Goal: Transaction & Acquisition: Download file/media

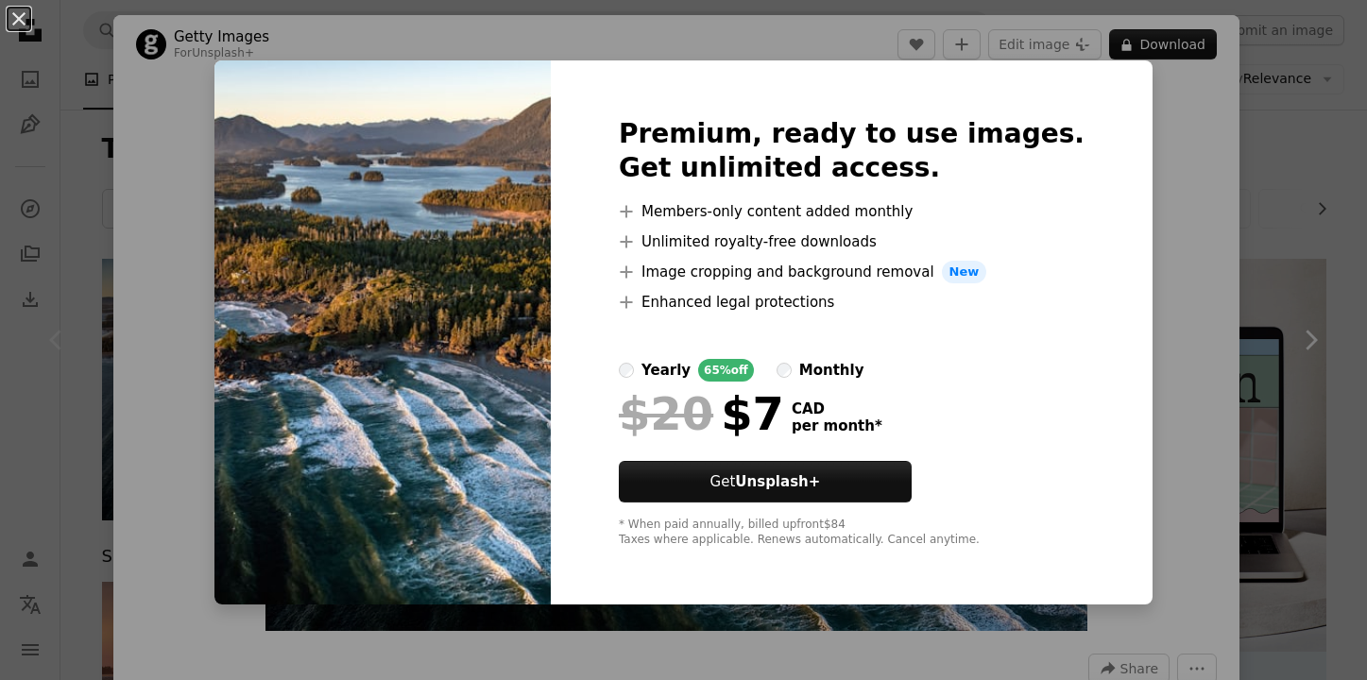
click at [1188, 145] on div "An X shape Premium, ready to use images. Get unlimited access. A plus sign Memb…" at bounding box center [683, 340] width 1367 height 680
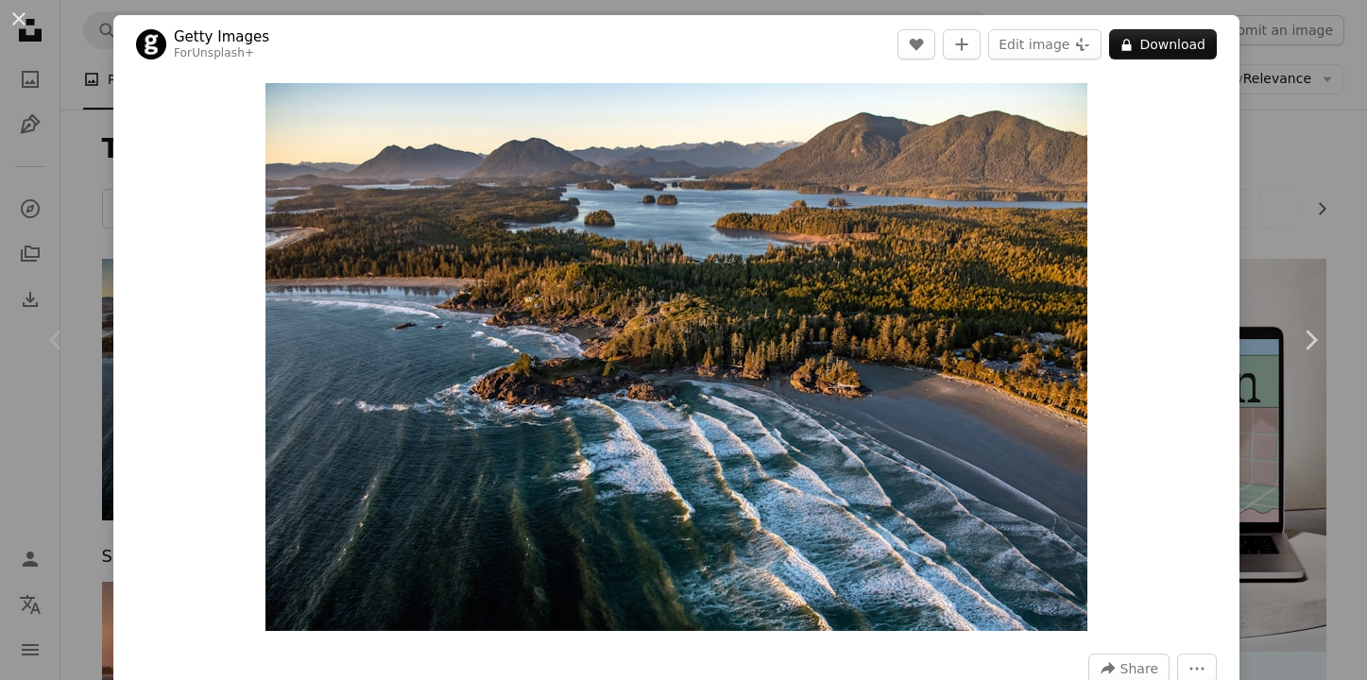
click at [59, 299] on div "Chevron left" at bounding box center [56, 339] width 113 height 181
click at [16, 335] on div "Chevron left" at bounding box center [56, 339] width 113 height 181
click at [21, 23] on button "An X shape" at bounding box center [19, 19] width 23 height 23
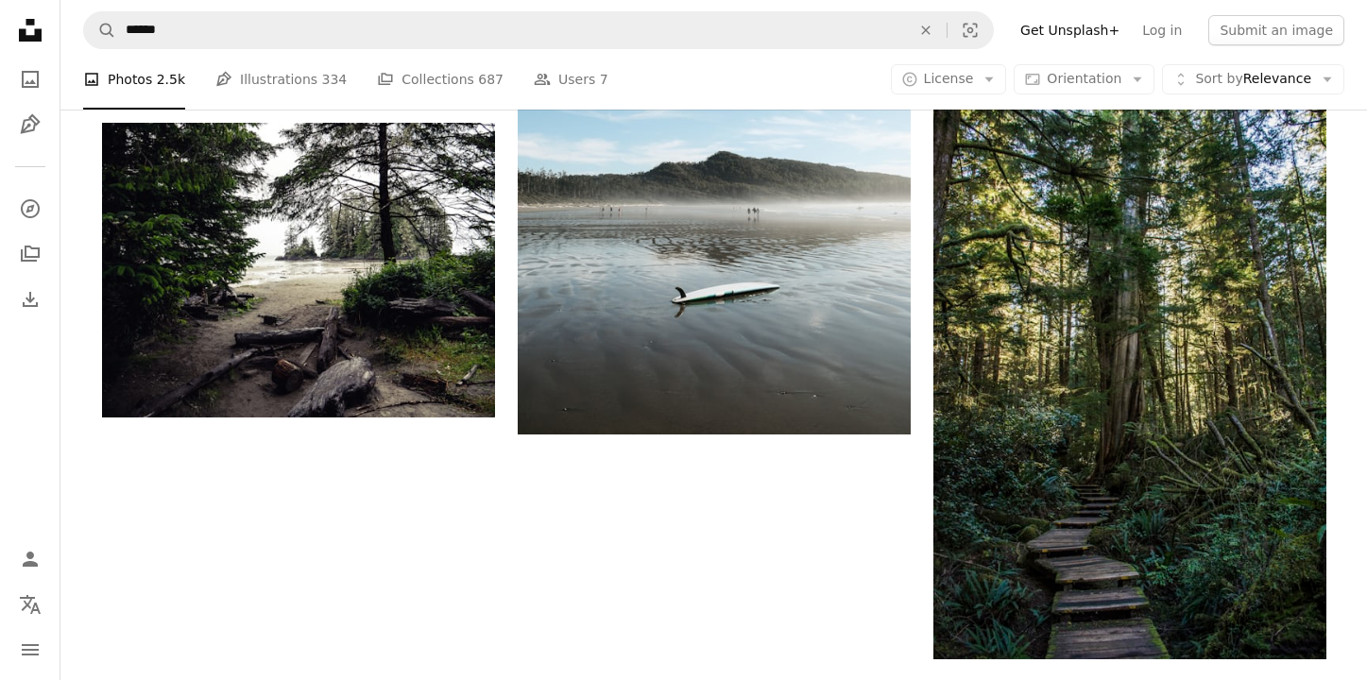
scroll to position [2892, 0]
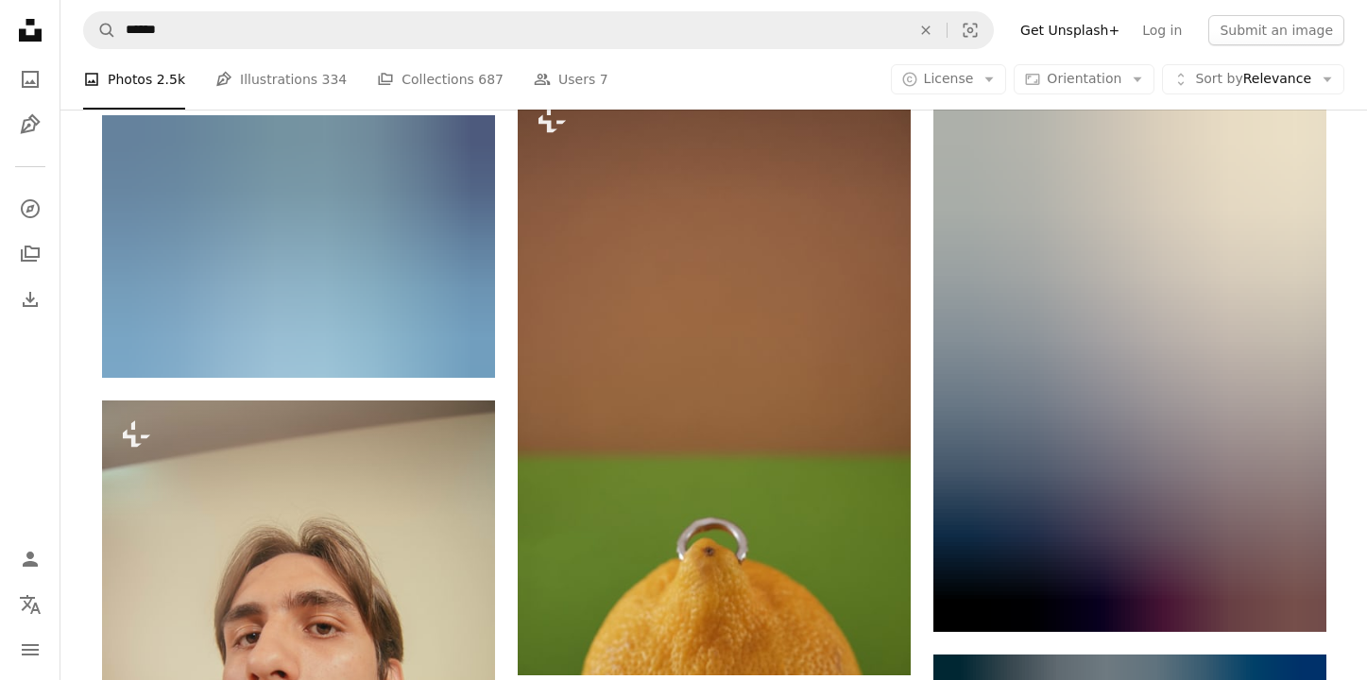
scroll to position [33402, 0]
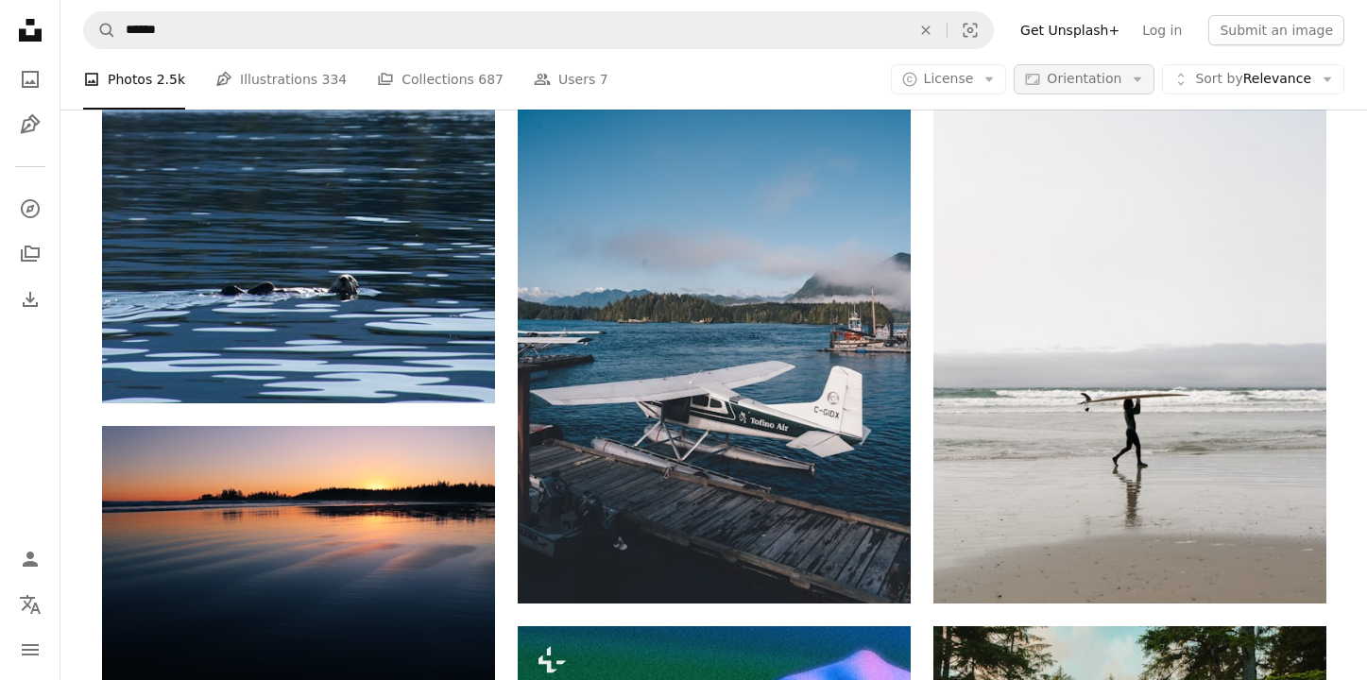
click at [1137, 83] on icon "Arrow down" at bounding box center [1137, 79] width 17 height 17
click at [1093, 75] on span "Orientation" at bounding box center [1084, 78] width 75 height 15
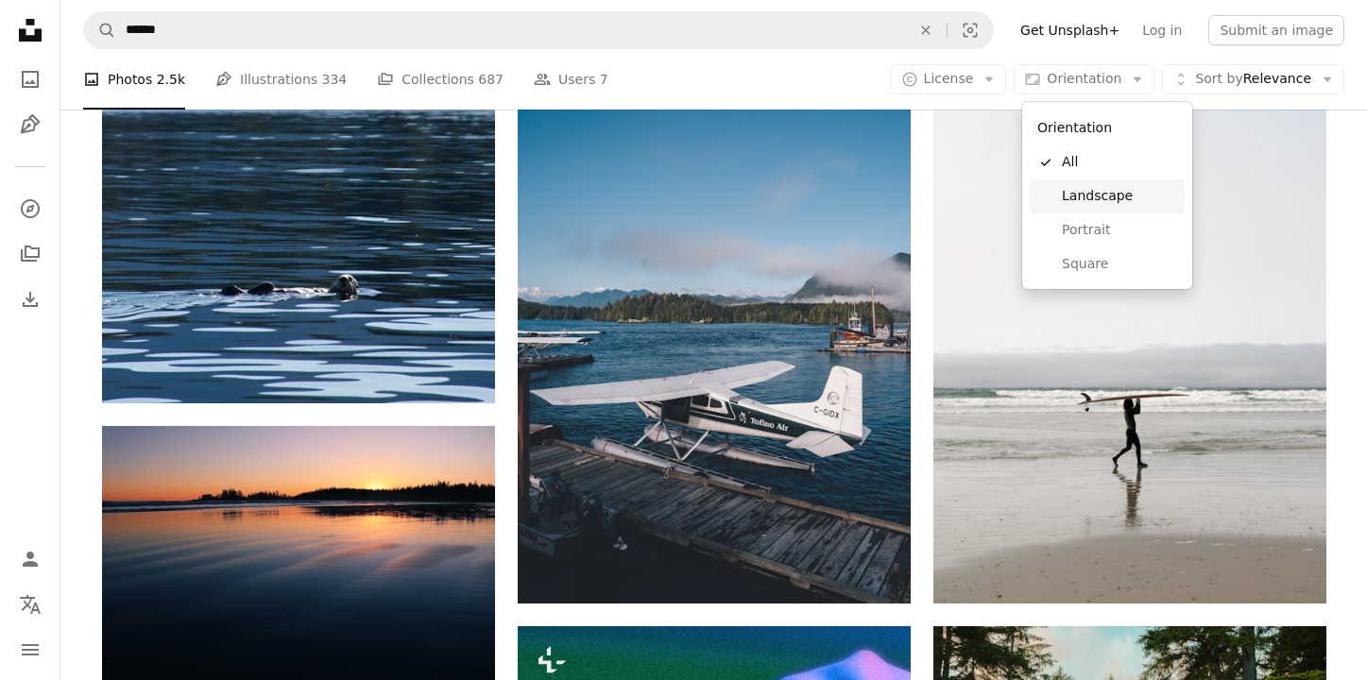
click at [1072, 194] on span "Landscape" at bounding box center [1119, 196] width 115 height 19
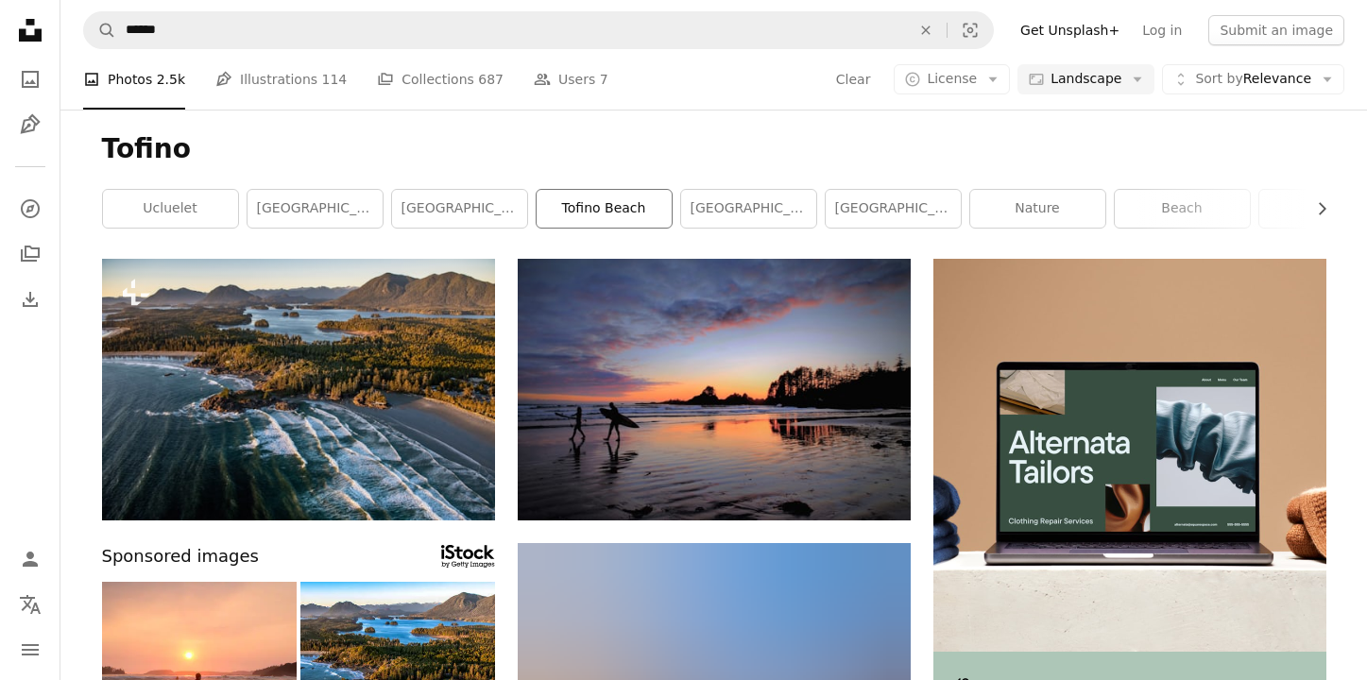
scroll to position [422, 0]
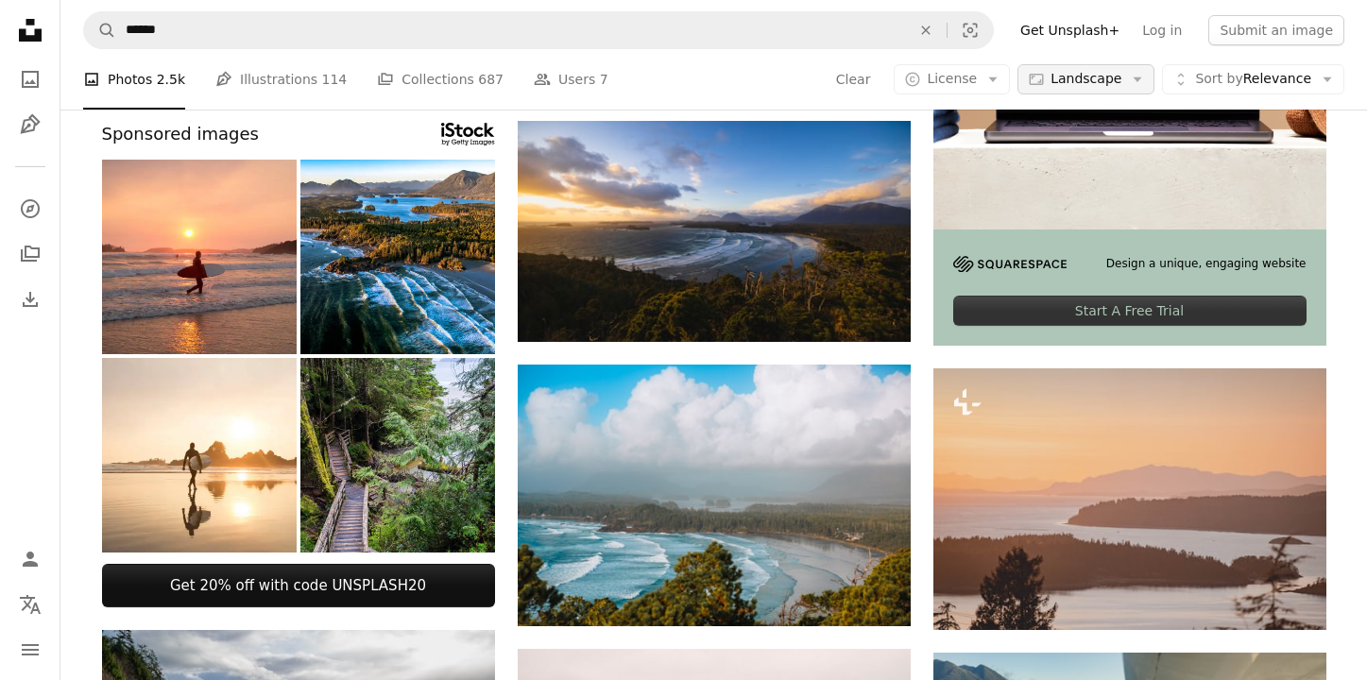
click at [1065, 71] on span "Landscape" at bounding box center [1086, 79] width 71 height 19
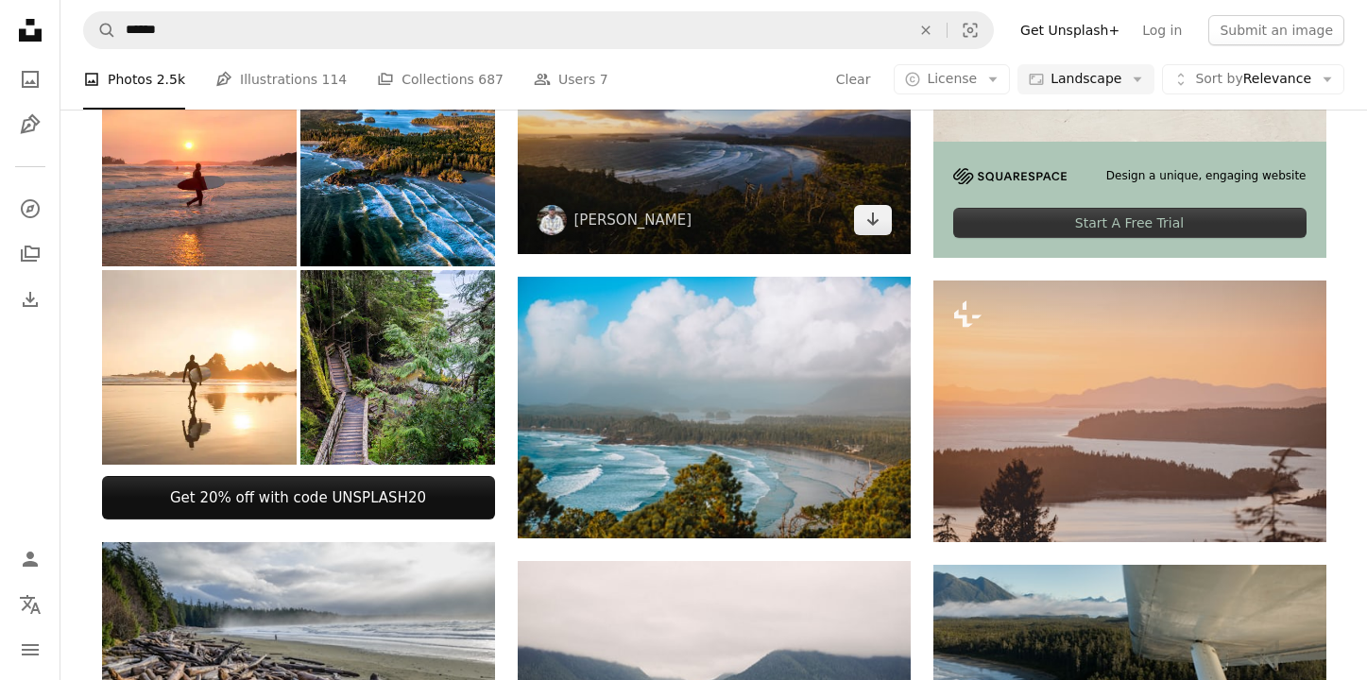
scroll to position [592, 0]
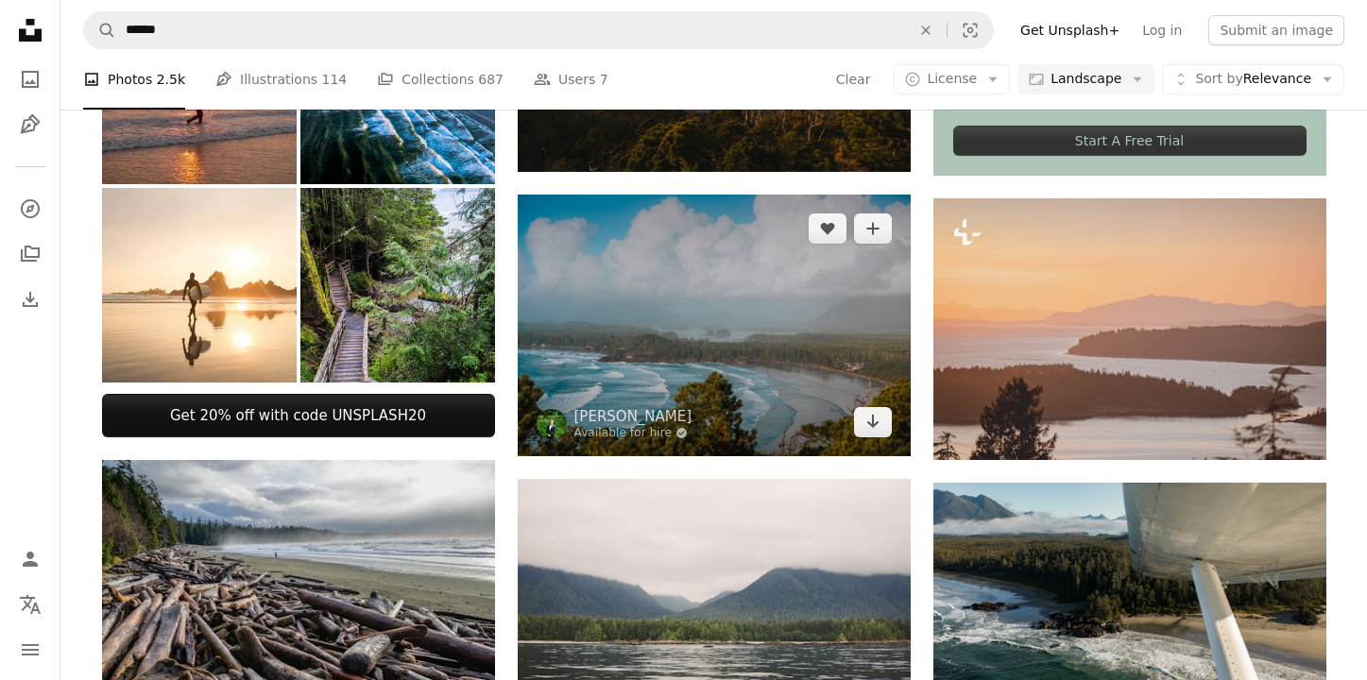
click at [719, 317] on img at bounding box center [714, 326] width 393 height 262
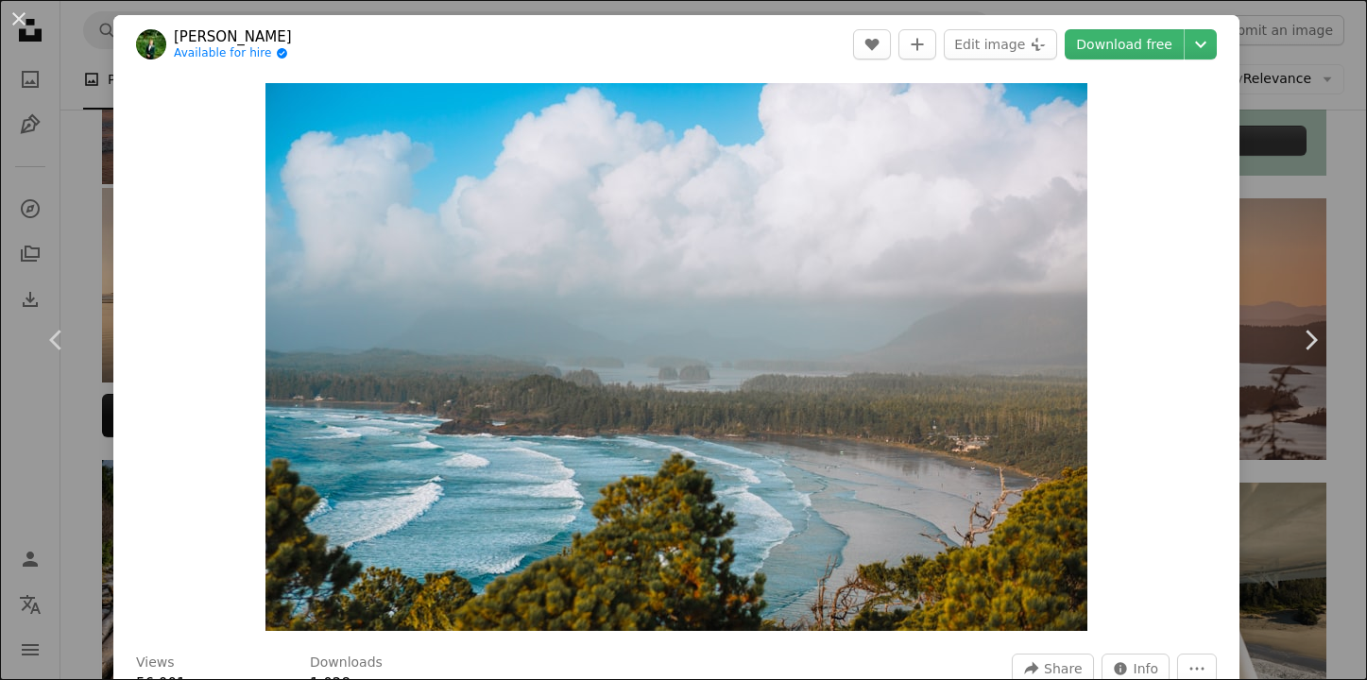
click at [1240, 128] on div "Zoom in" at bounding box center [676, 357] width 1126 height 567
click at [1240, 162] on div "Zoom in" at bounding box center [676, 357] width 1126 height 567
click at [1281, 108] on div "An X shape Chevron left Chevron right [PERSON_NAME] Available for hire A checkm…" at bounding box center [683, 340] width 1367 height 680
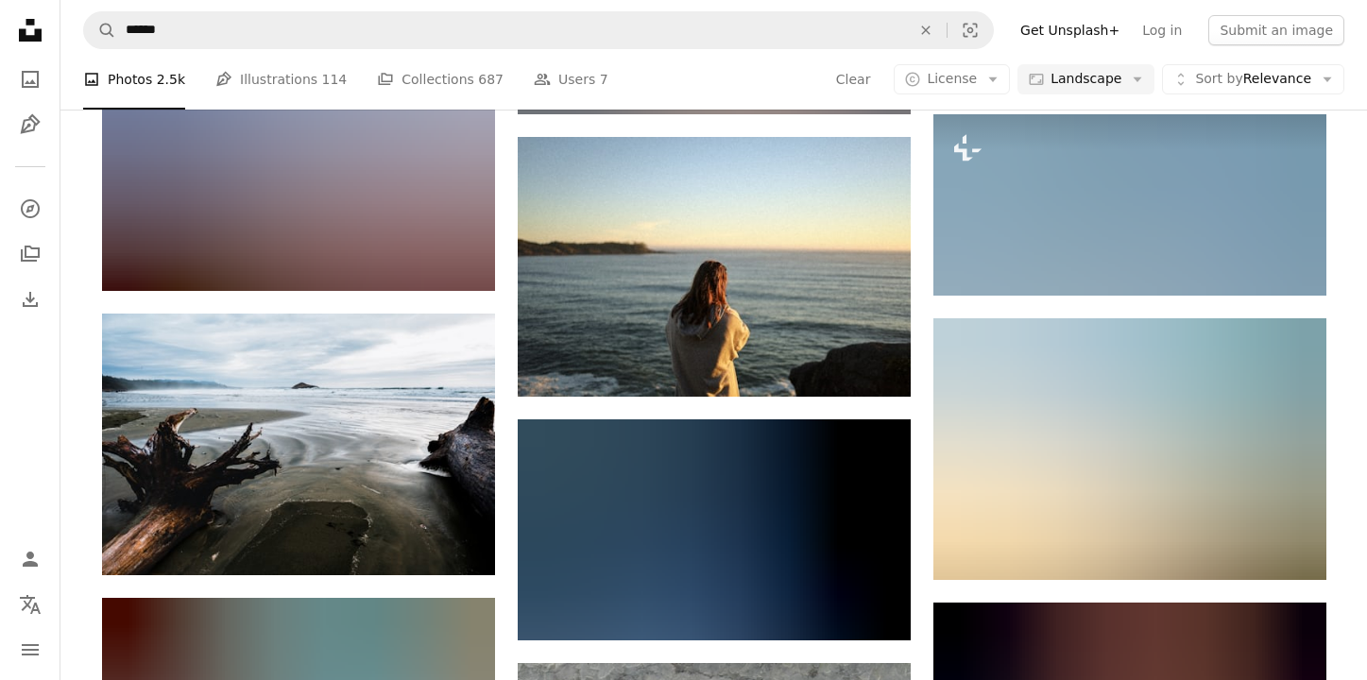
scroll to position [14343, 0]
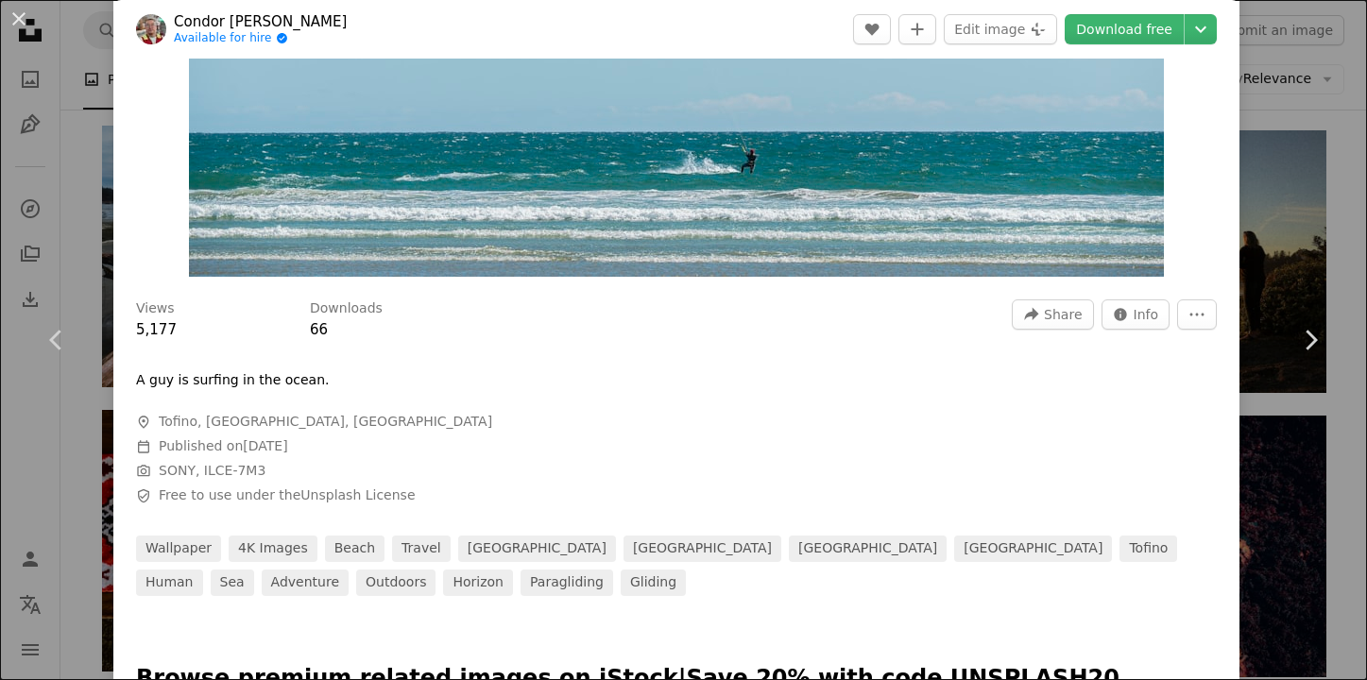
scroll to position [83, 0]
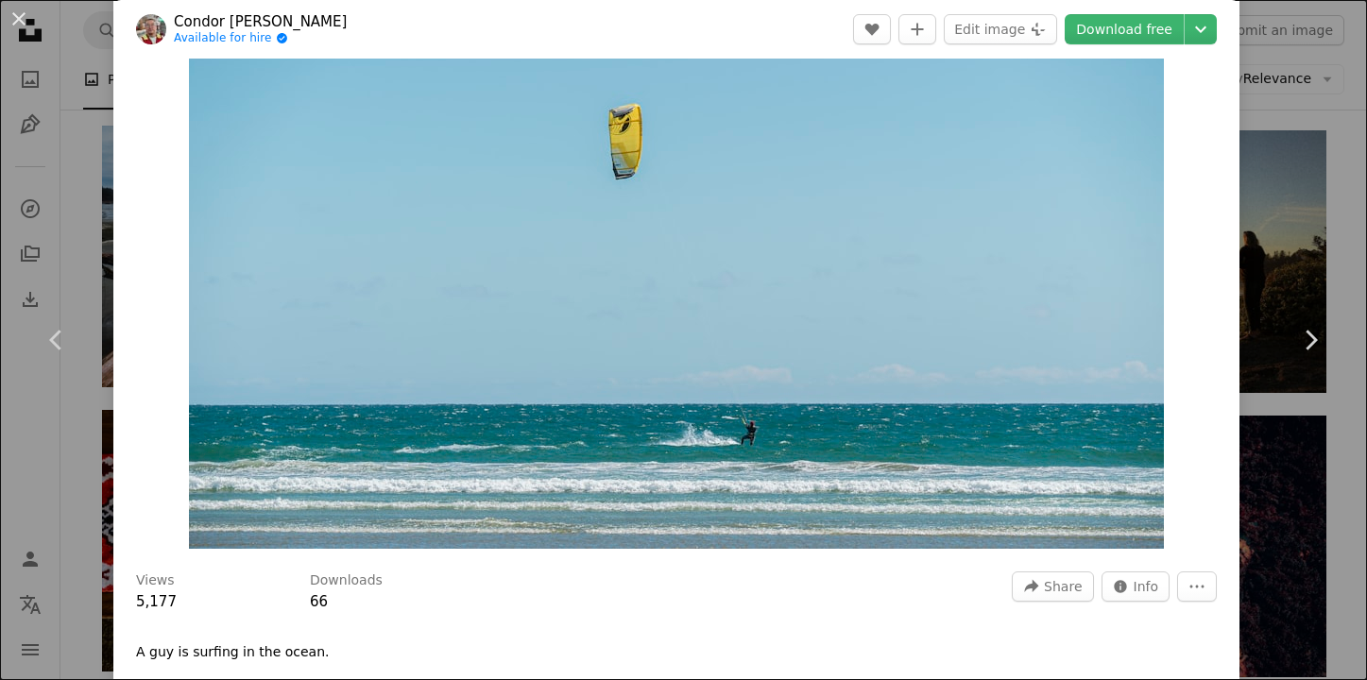
click at [1292, 199] on div "An X shape Chevron left Chevron right Condor Wei Available for hire A checkmark…" at bounding box center [683, 340] width 1367 height 680
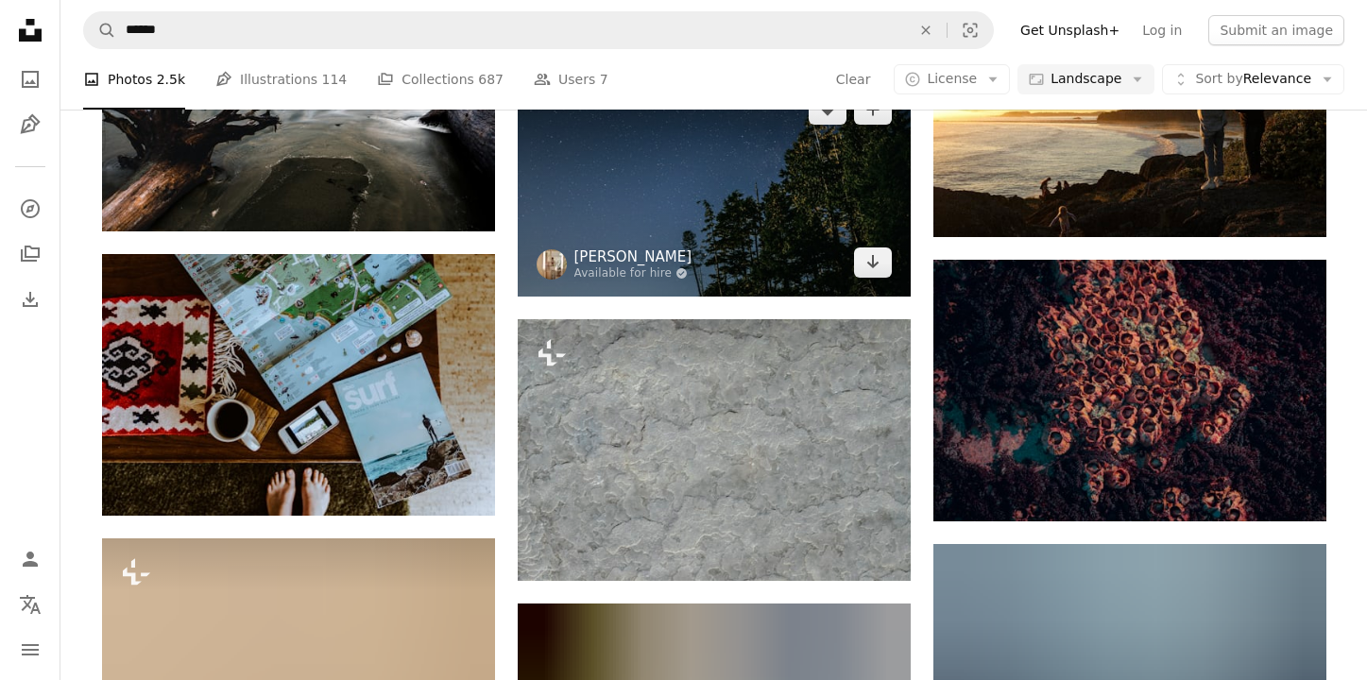
scroll to position [14534, 0]
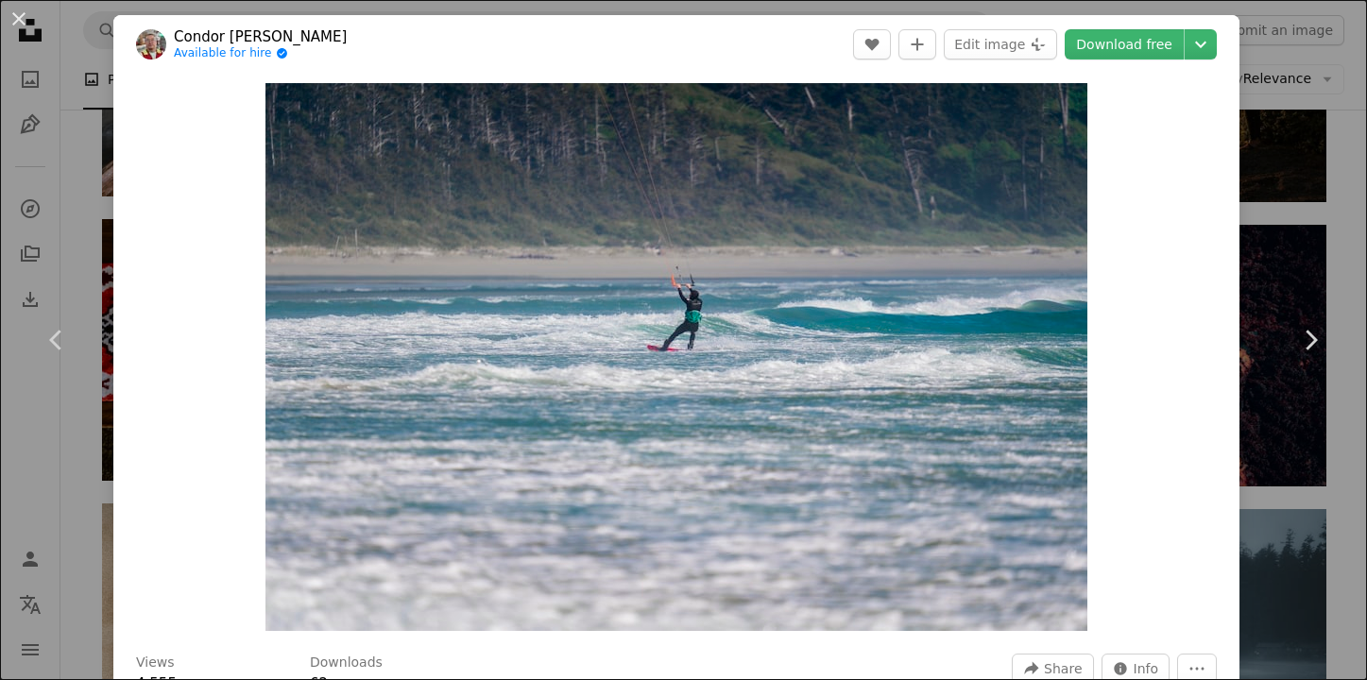
click at [1281, 228] on div "An X shape Chevron left Chevron right Condor Wei Available for hire A checkmark…" at bounding box center [683, 340] width 1367 height 680
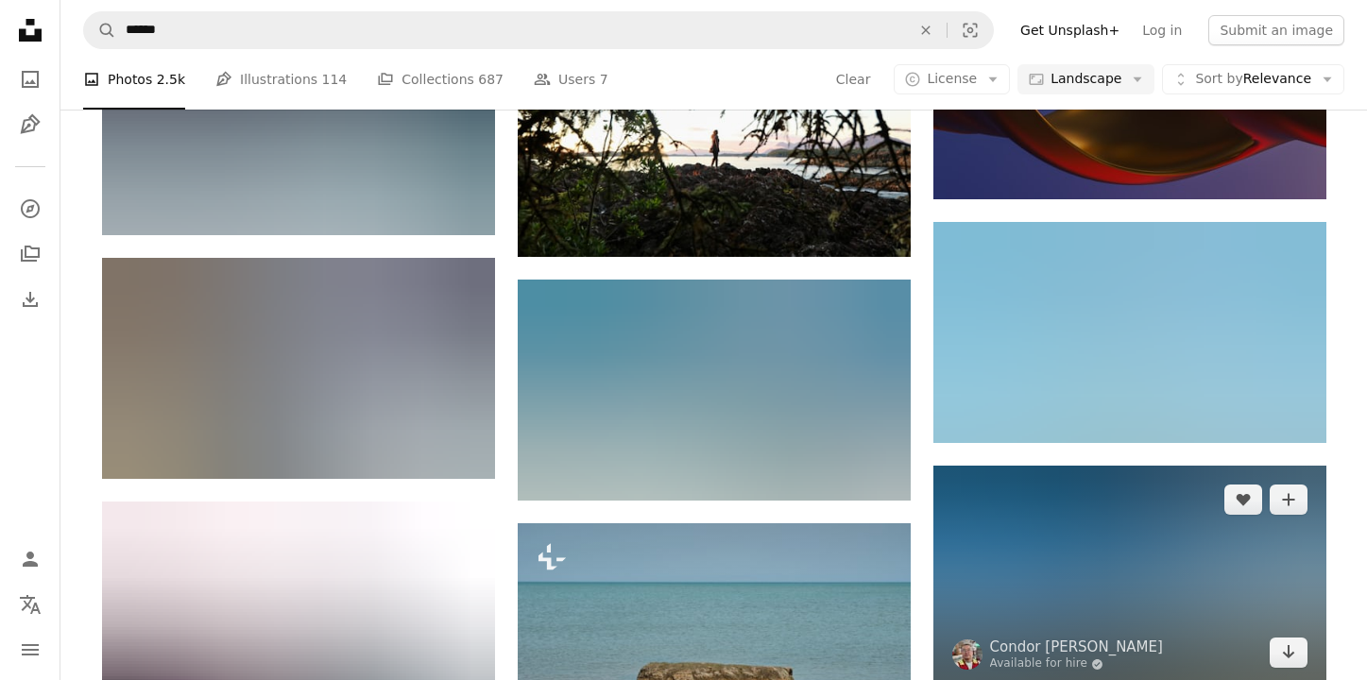
scroll to position [15351, 0]
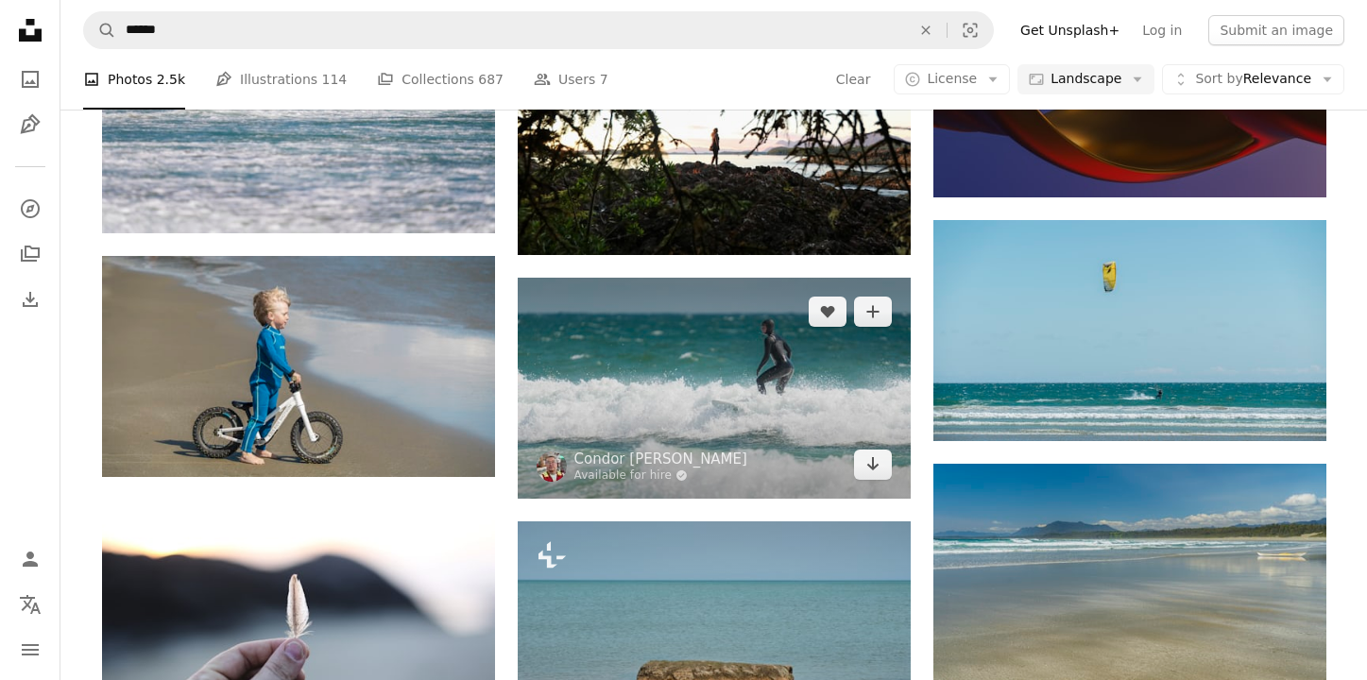
click at [777, 339] on img at bounding box center [714, 388] width 393 height 221
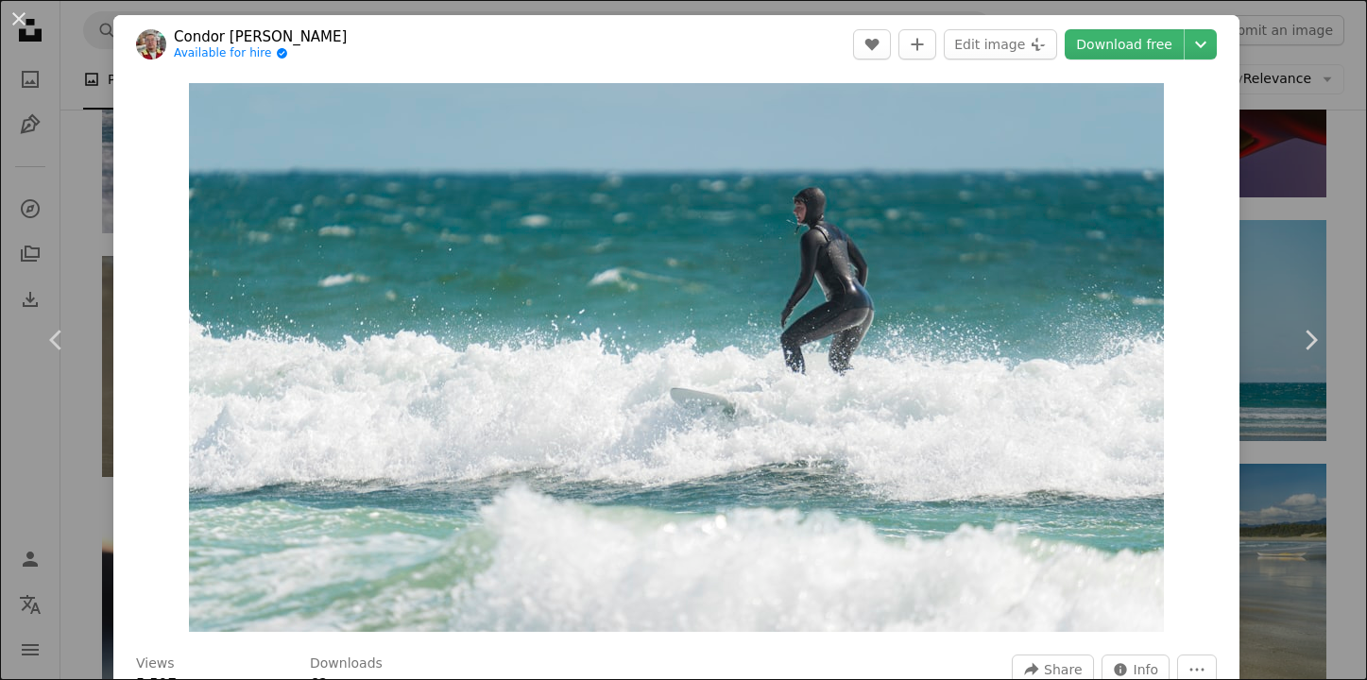
click at [1318, 187] on div "An X shape Chevron left Chevron right Condor Wei Available for hire A checkmark…" at bounding box center [683, 340] width 1367 height 680
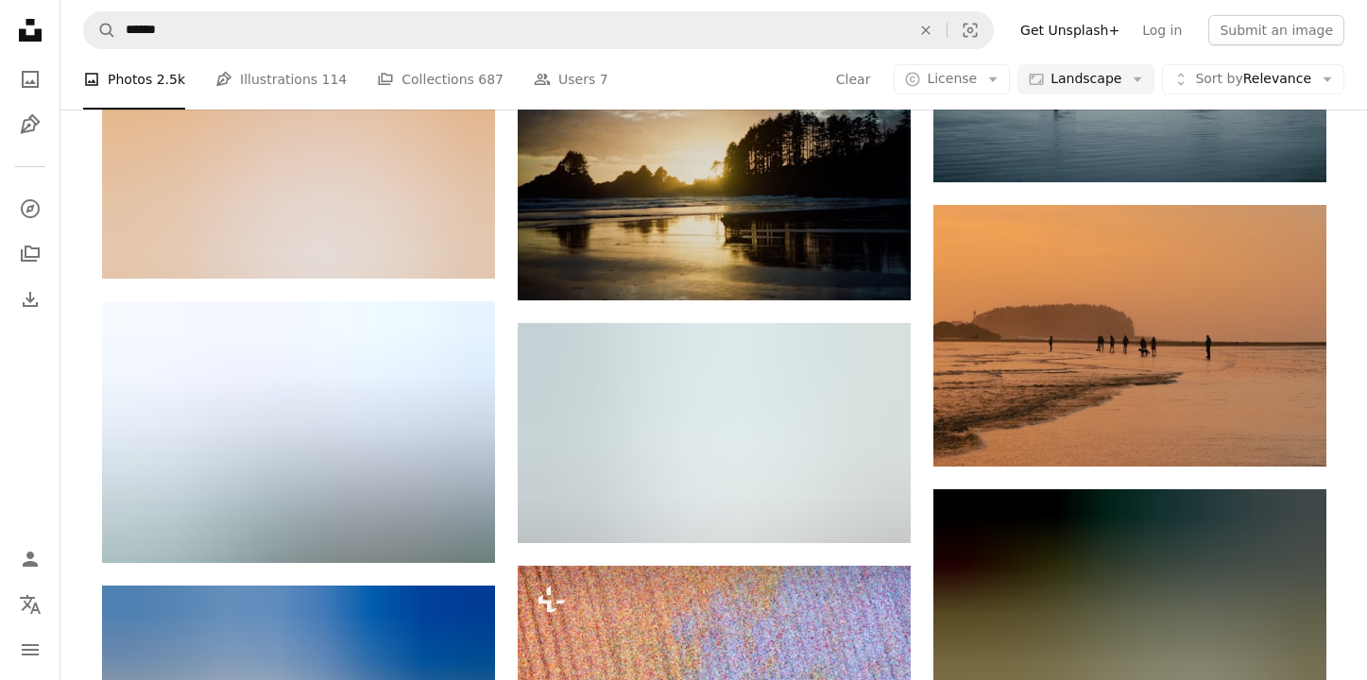
scroll to position [19245, 0]
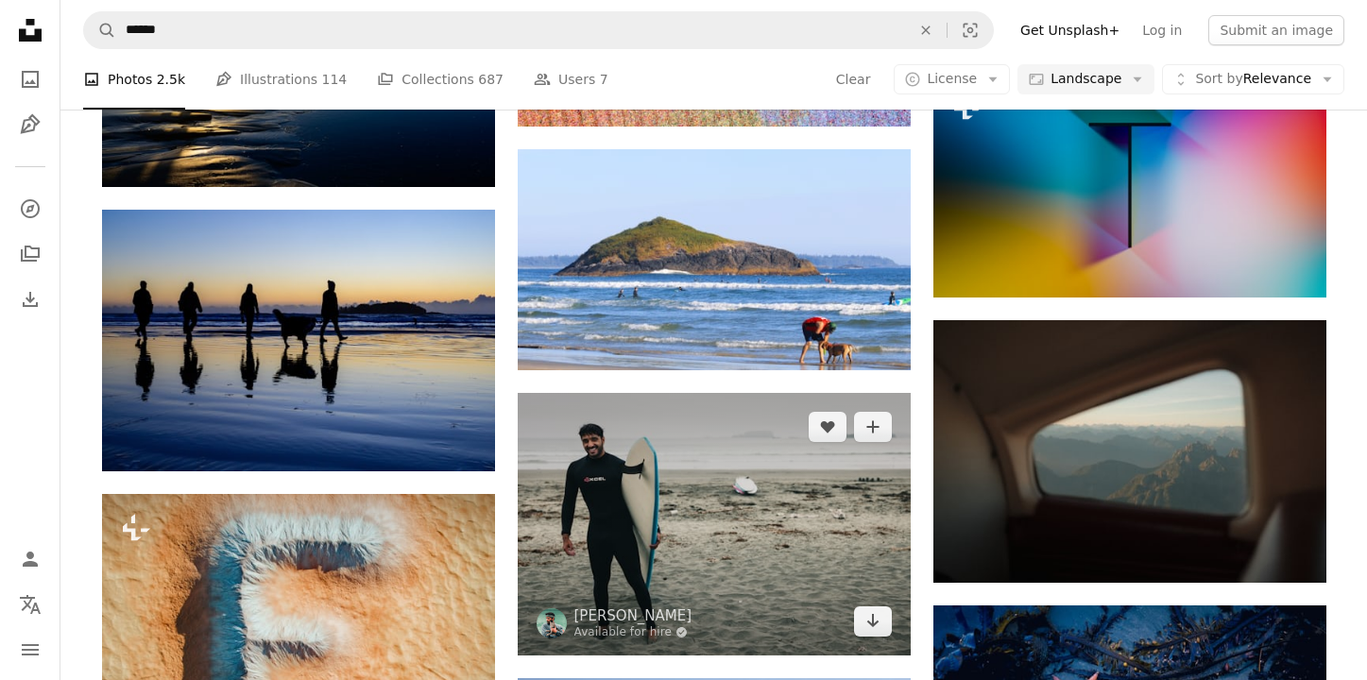
click at [630, 543] on img at bounding box center [714, 524] width 393 height 263
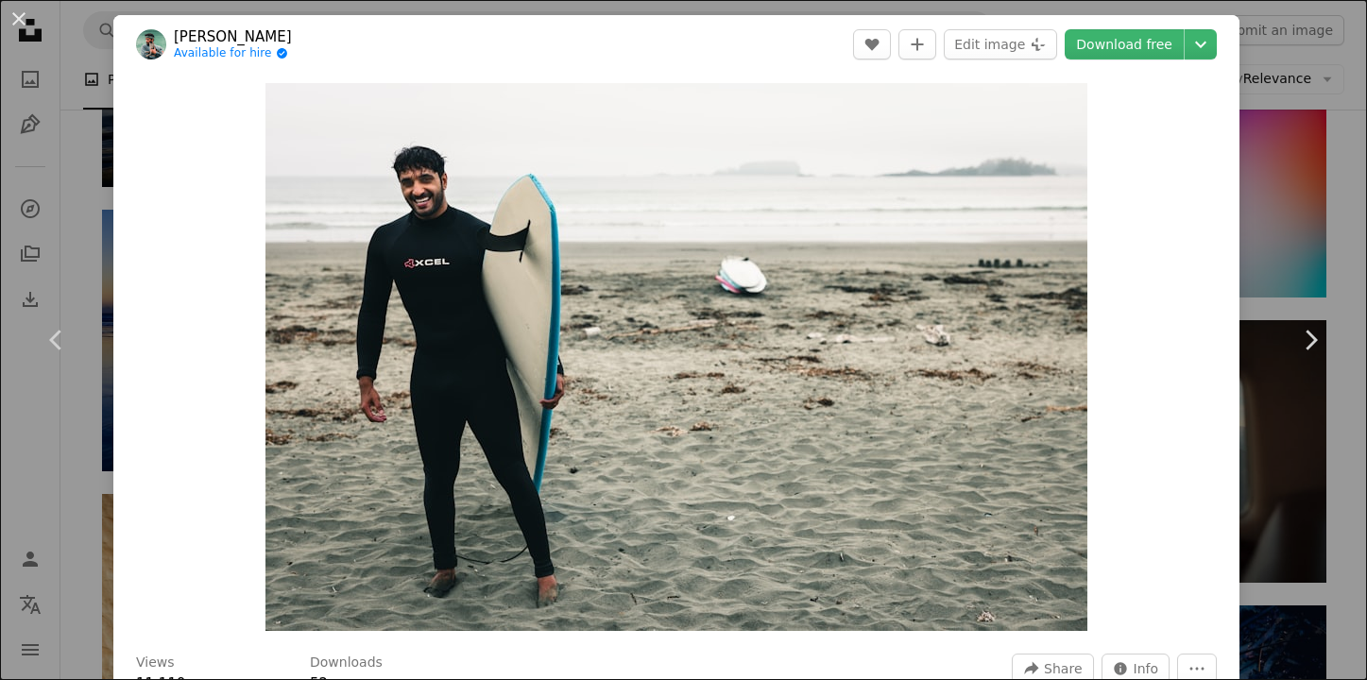
click at [1299, 139] on div "An X shape Chevron left Chevron right [PERSON_NAME] Available for hire A checkm…" at bounding box center [683, 340] width 1367 height 680
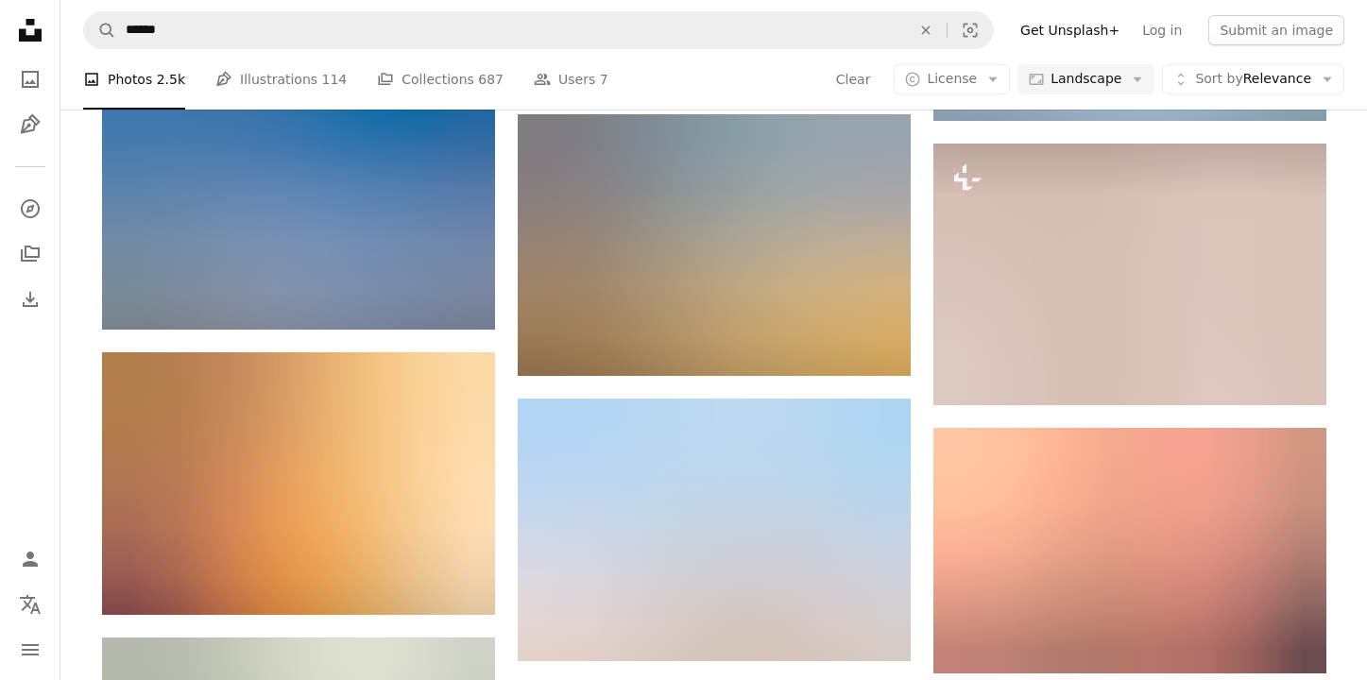
scroll to position [25763, 0]
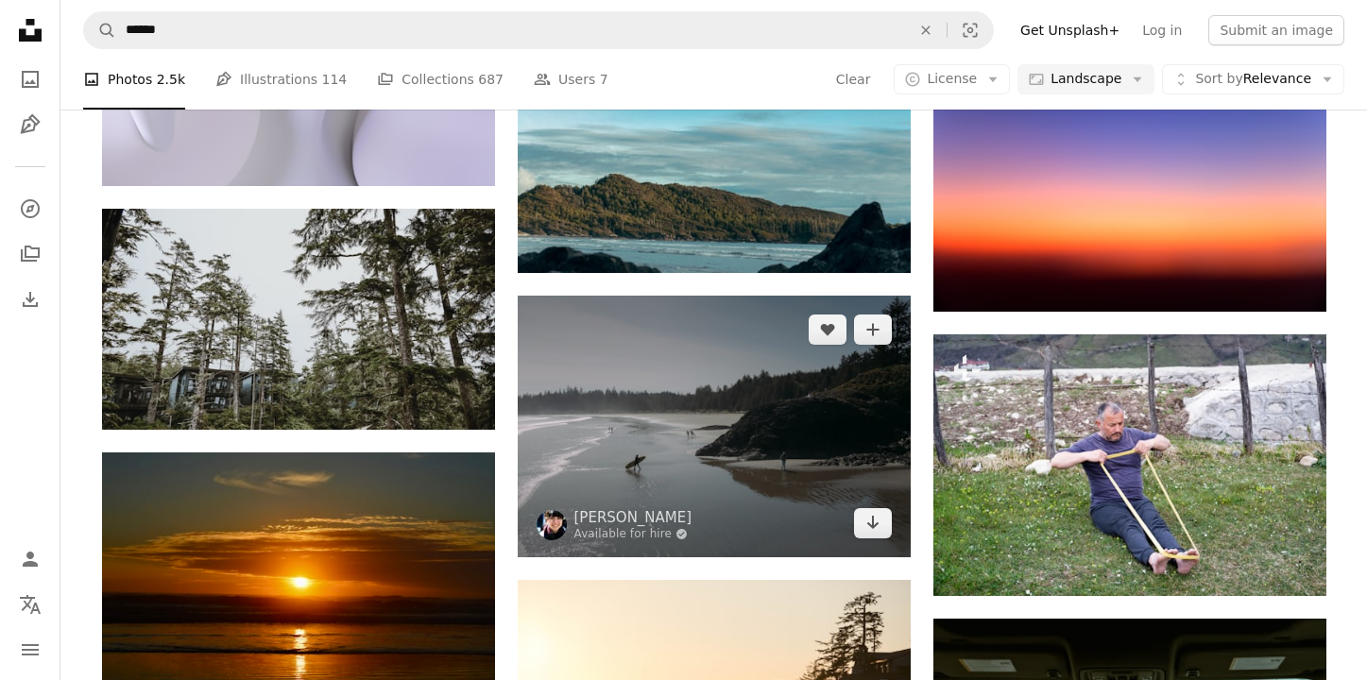
click at [749, 375] on img at bounding box center [714, 427] width 393 height 262
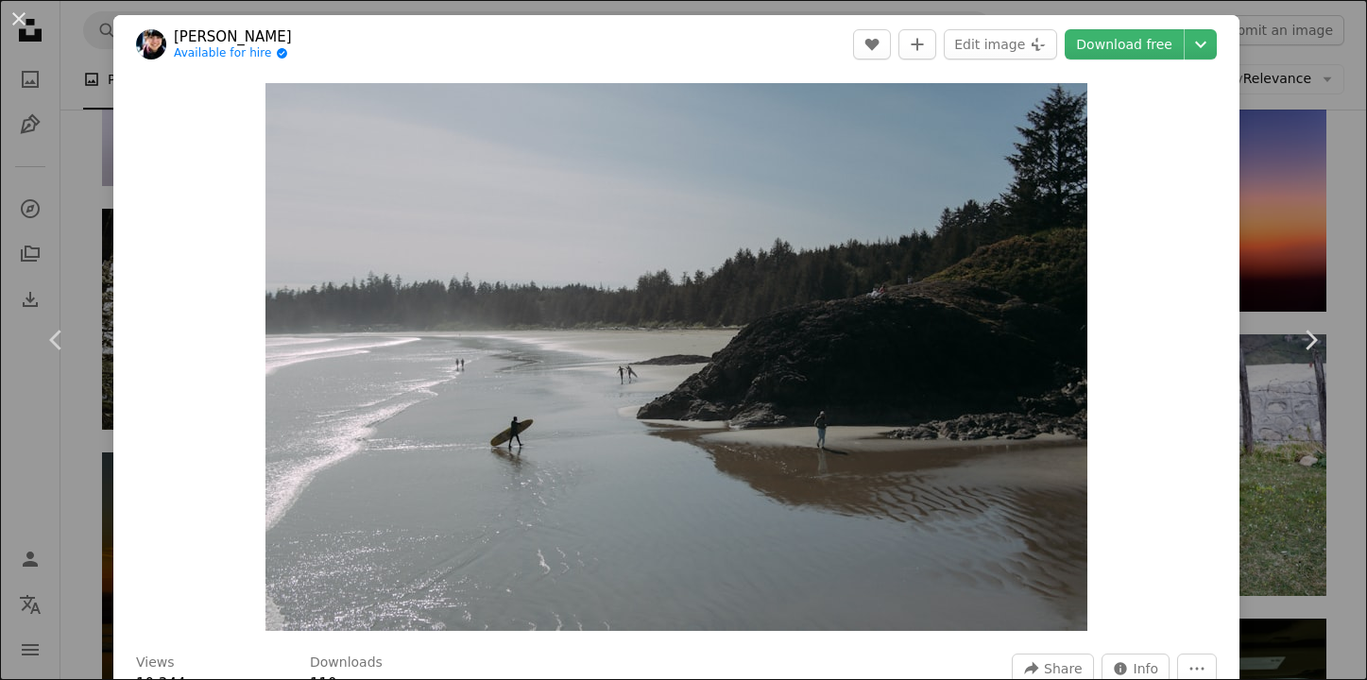
click at [1329, 231] on div "An X shape Chevron left Chevron right [PERSON_NAME] Available for hire A checkm…" at bounding box center [683, 340] width 1367 height 680
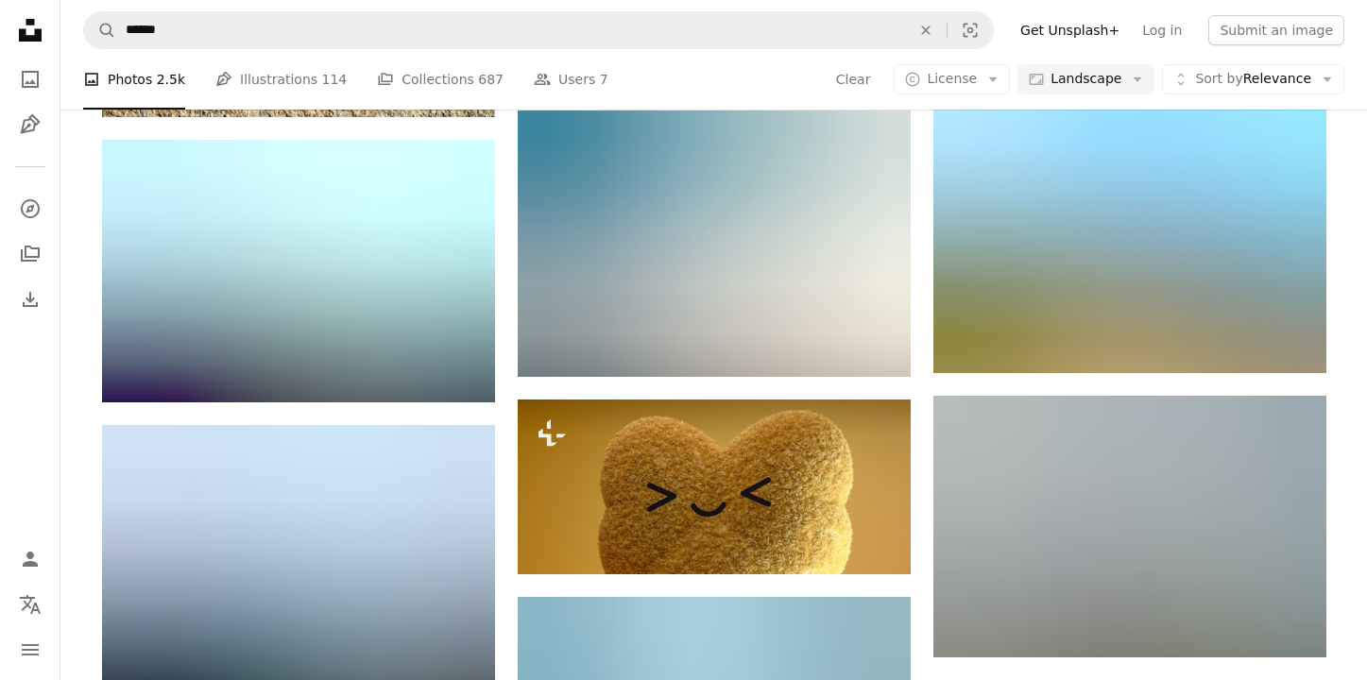
scroll to position [45254, 0]
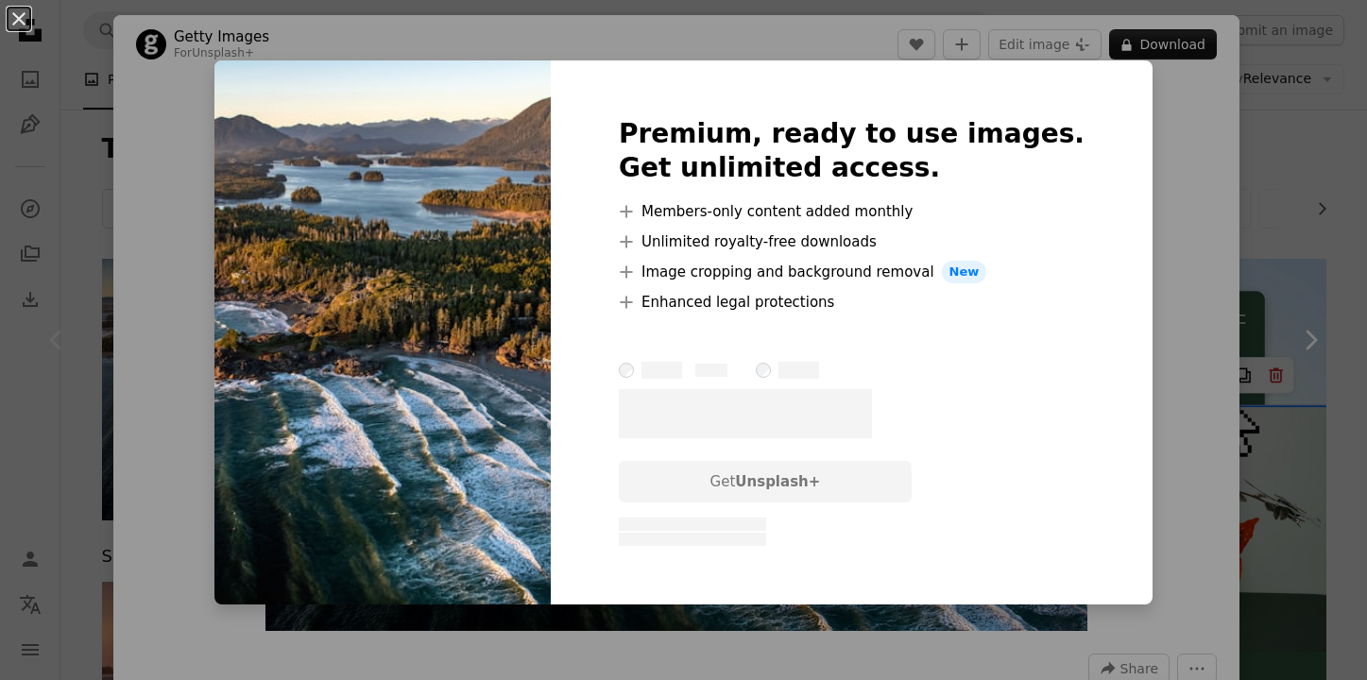
scroll to position [112, 0]
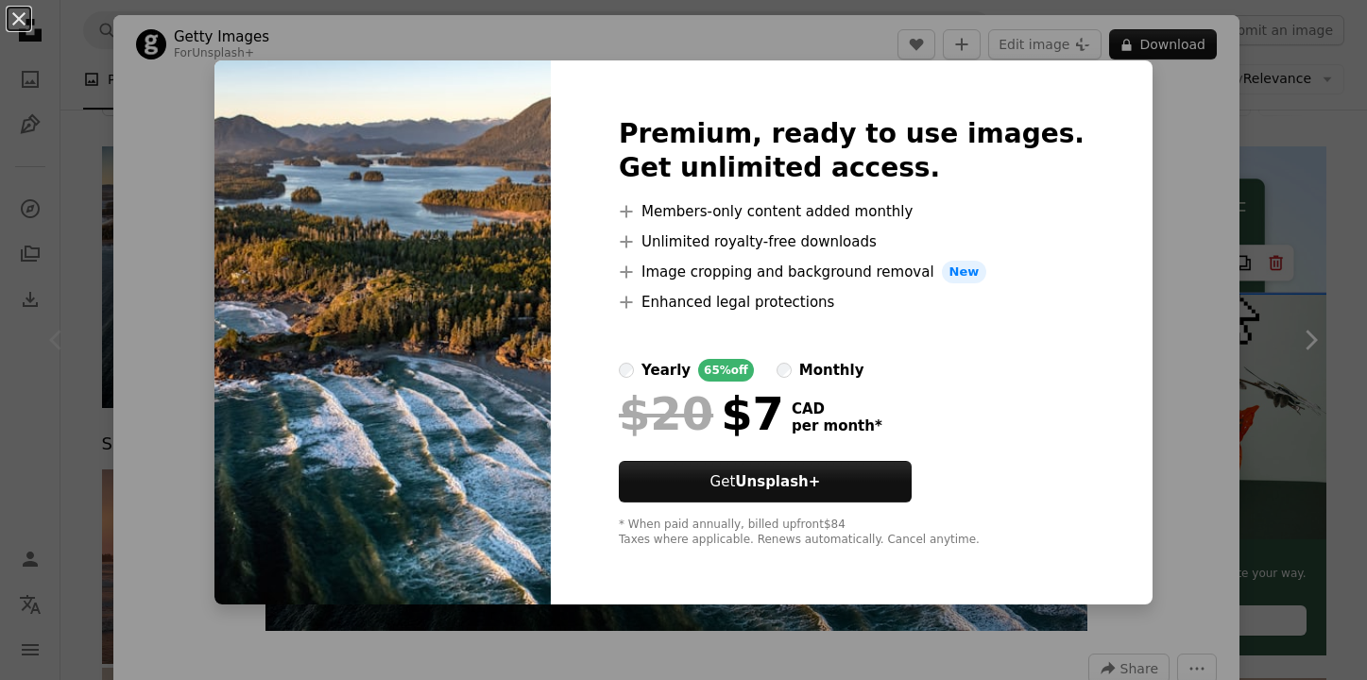
click at [846, 379] on div "monthly" at bounding box center [831, 370] width 65 height 23
click at [1183, 186] on div "An X shape Premium, ready to use images. Get unlimited access. A plus sign Memb…" at bounding box center [683, 340] width 1367 height 680
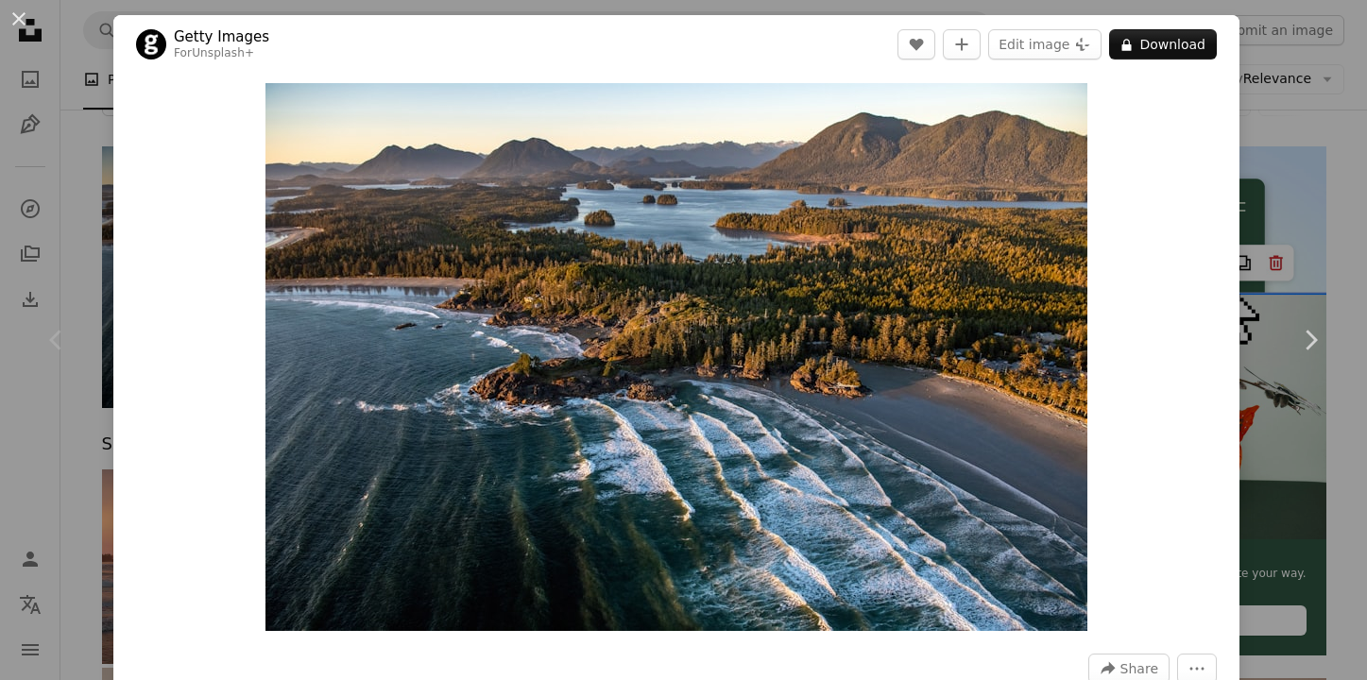
click at [1286, 94] on div "An X shape Chevron left Chevron right Getty Images For Unsplash+ A heart A plus…" at bounding box center [683, 340] width 1367 height 680
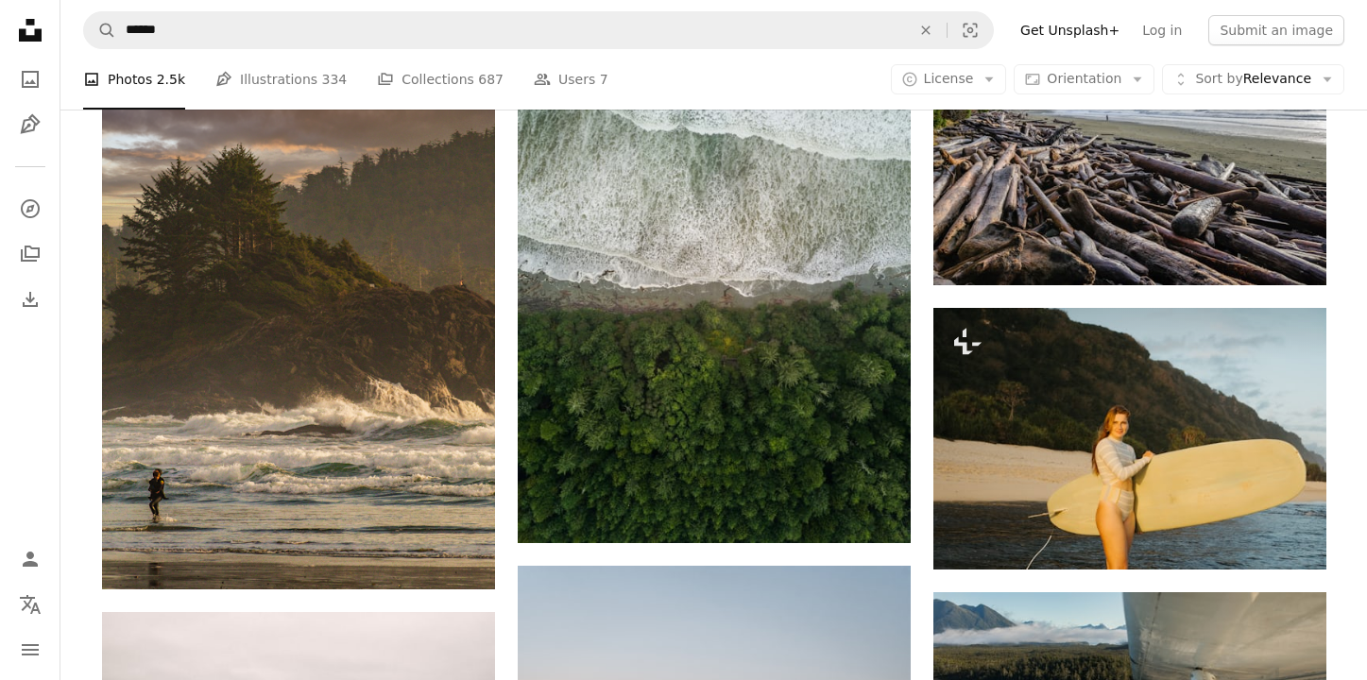
scroll to position [809, 0]
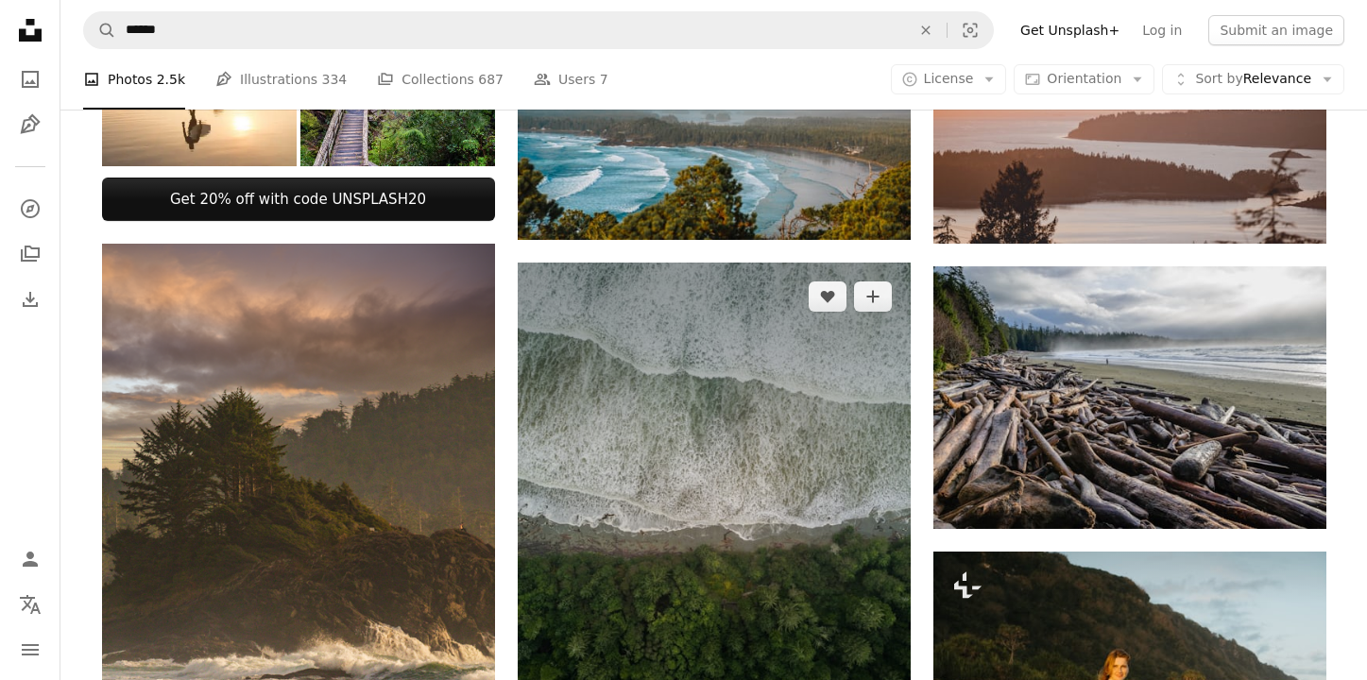
click at [718, 419] on img at bounding box center [714, 525] width 393 height 524
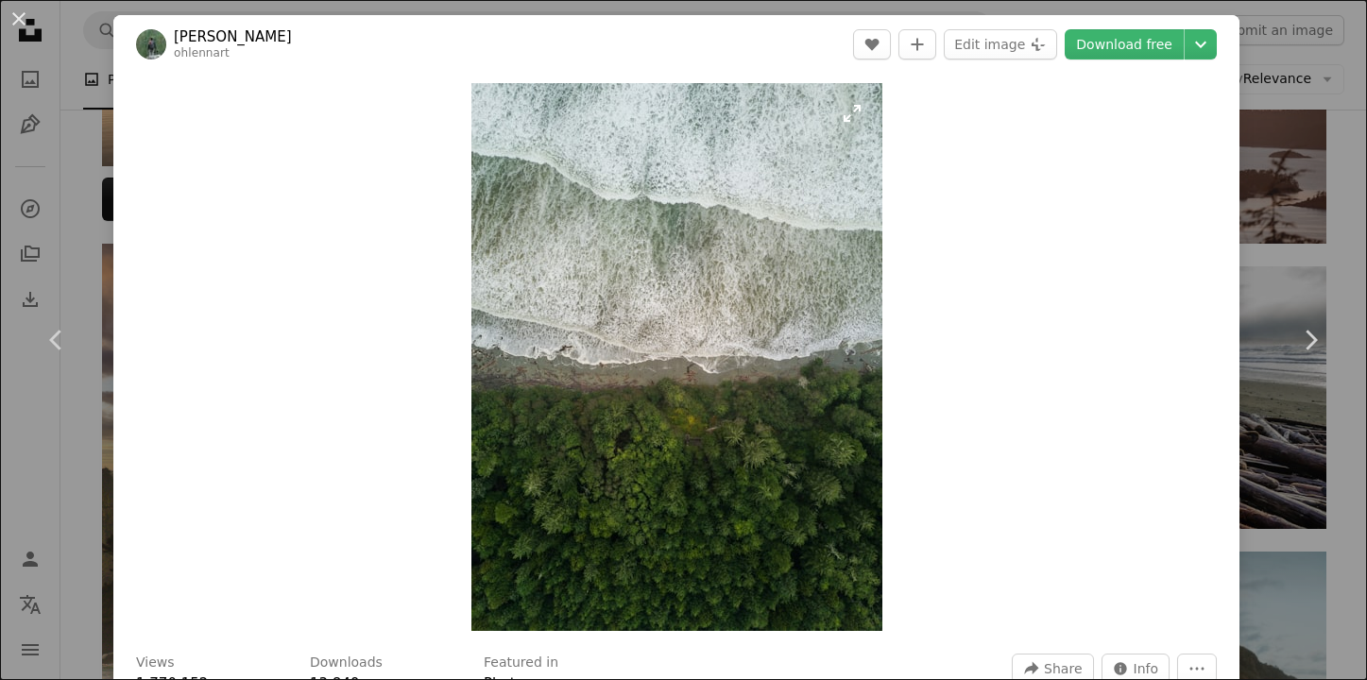
scroll to position [524, 0]
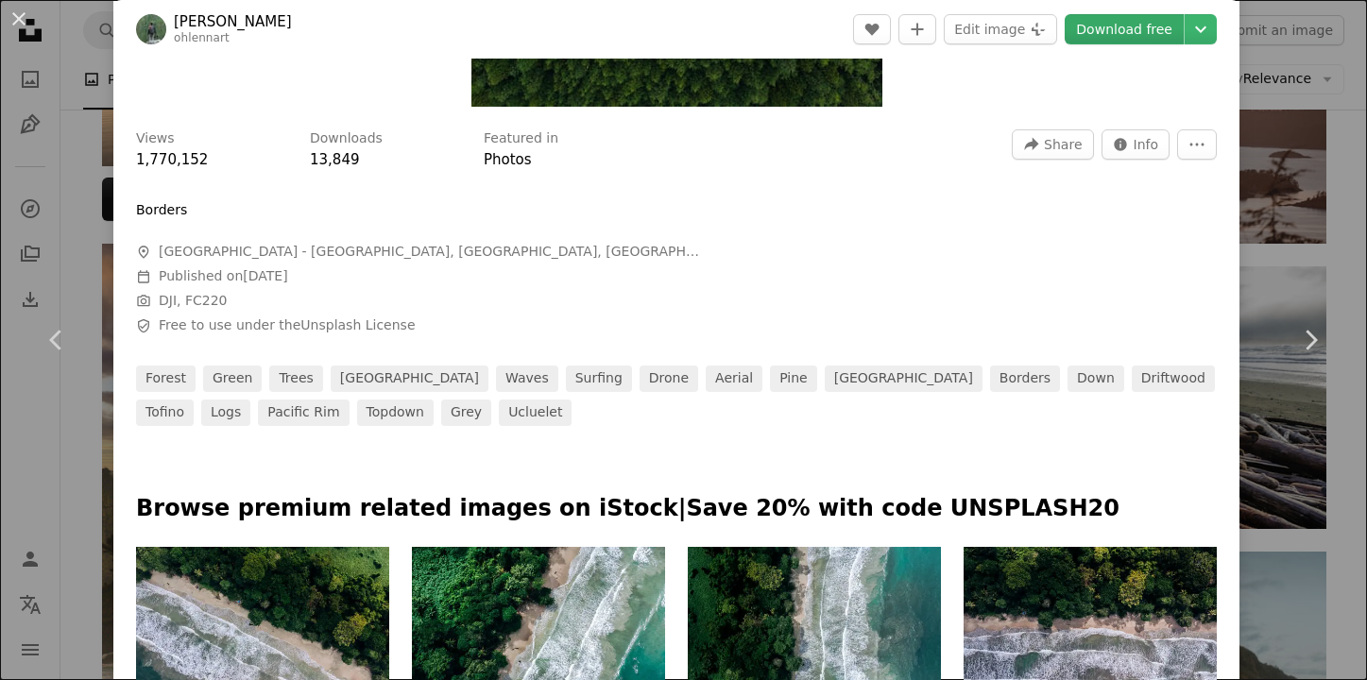
click at [1121, 36] on link "Download free" at bounding box center [1124, 29] width 119 height 30
